Goal: Task Accomplishment & Management: Manage account settings

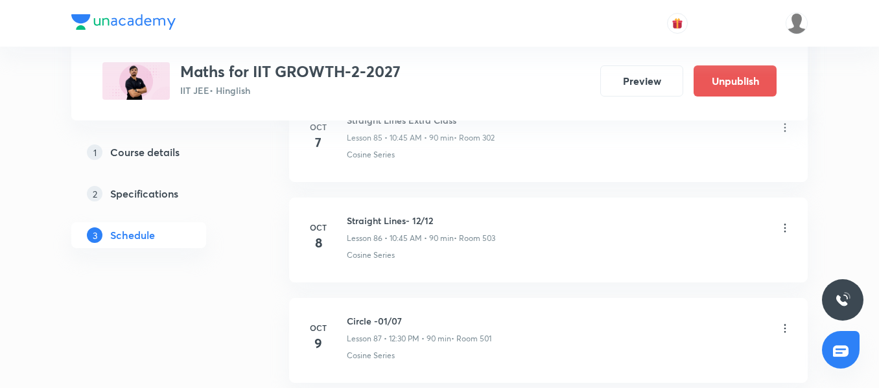
scroll to position [9308, 0]
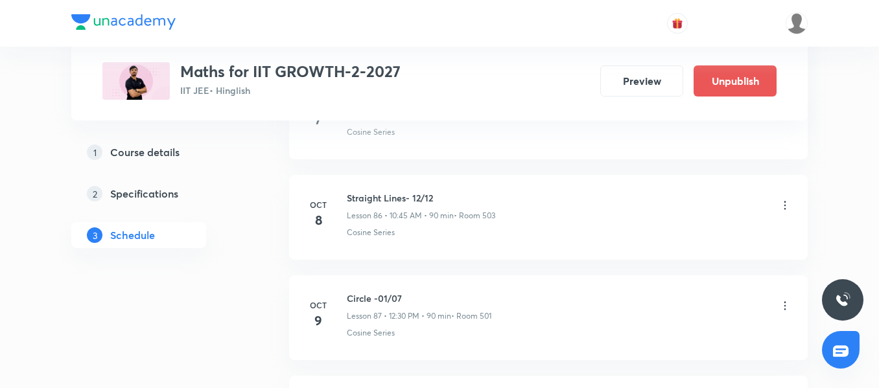
click at [372, 299] on h6 "Circle -01/07" at bounding box center [419, 299] width 145 height 14
copy h6 "Circle -01/07"
click at [788, 202] on icon at bounding box center [785, 205] width 13 height 13
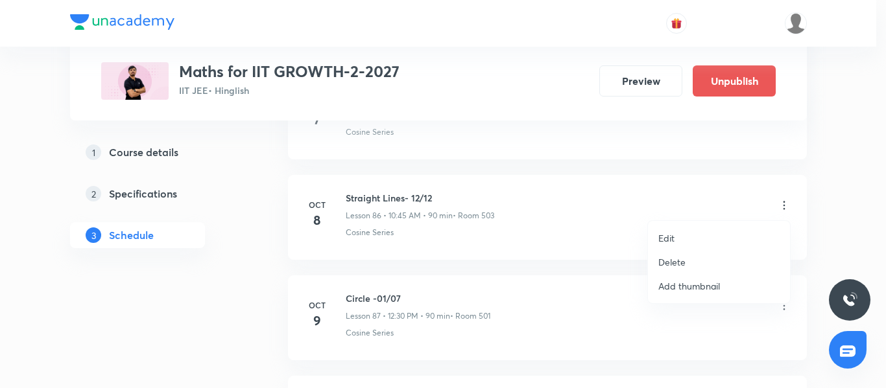
click at [688, 237] on li "Edit" at bounding box center [719, 238] width 142 height 24
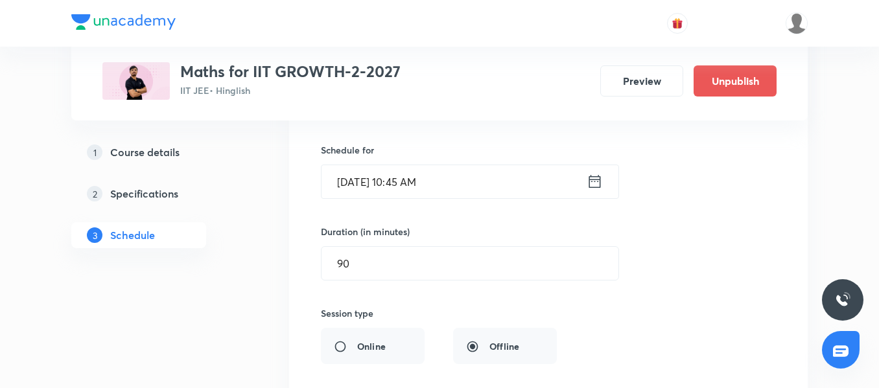
scroll to position [8789, 0]
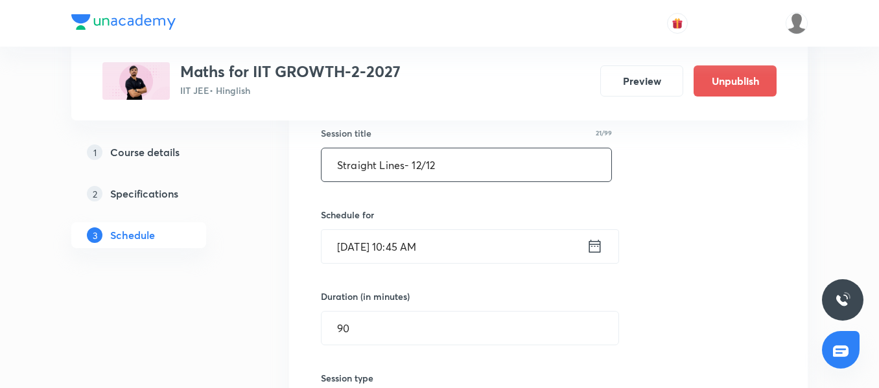
click at [394, 182] on div "Straight Lines- 12/12 ​" at bounding box center [466, 165] width 291 height 34
click at [398, 172] on input "Straight Lines- 12/12" at bounding box center [467, 165] width 290 height 33
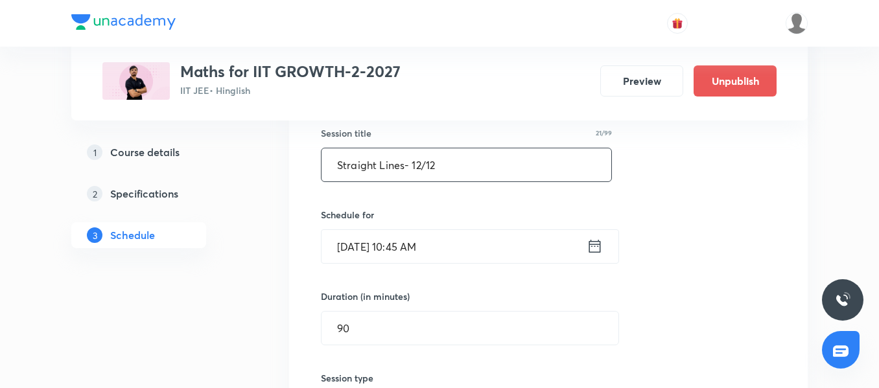
click at [398, 172] on input "Straight Lines- 12/12" at bounding box center [467, 165] width 290 height 33
paste input "Circle -01/07"
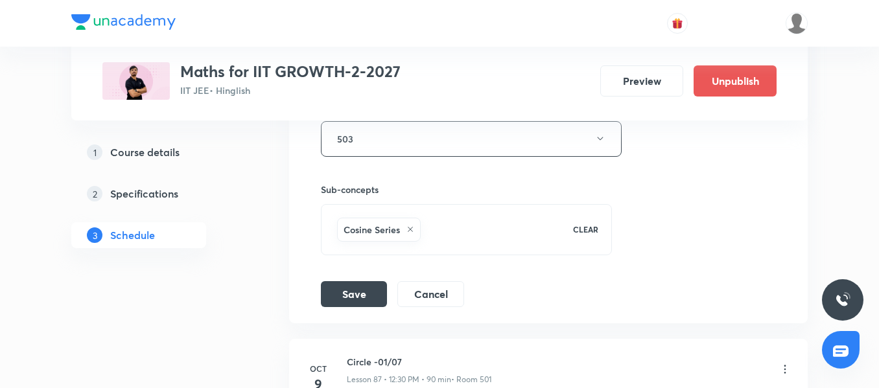
scroll to position [9243, 0]
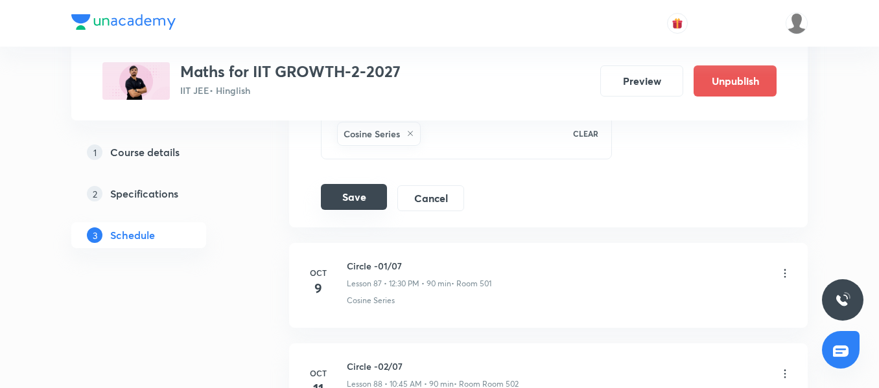
type input "Circle -01/07"
click at [353, 199] on button "Save" at bounding box center [354, 197] width 66 height 26
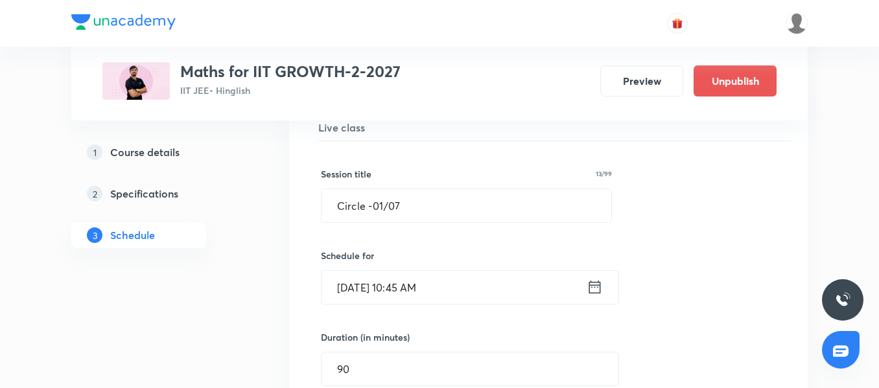
scroll to position [8724, 0]
